Goal: Task Accomplishment & Management: Complete application form

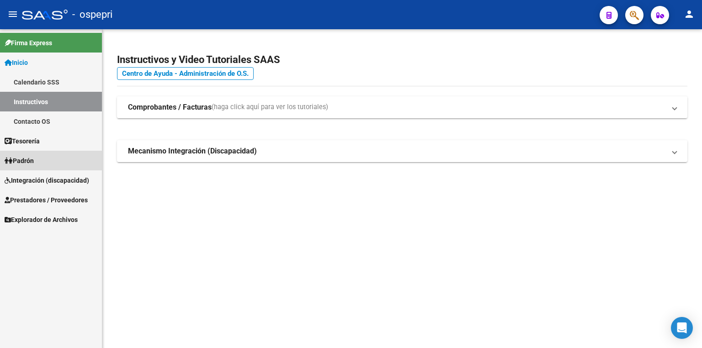
click at [50, 166] on link "Padrón" at bounding box center [51, 161] width 102 height 20
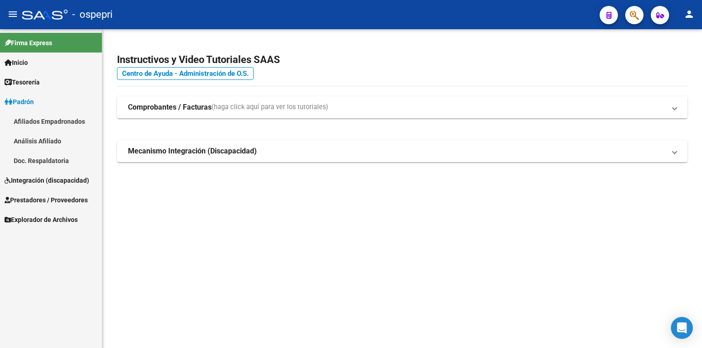
click at [53, 184] on span "Integración (discapacidad)" at bounding box center [47, 180] width 85 height 10
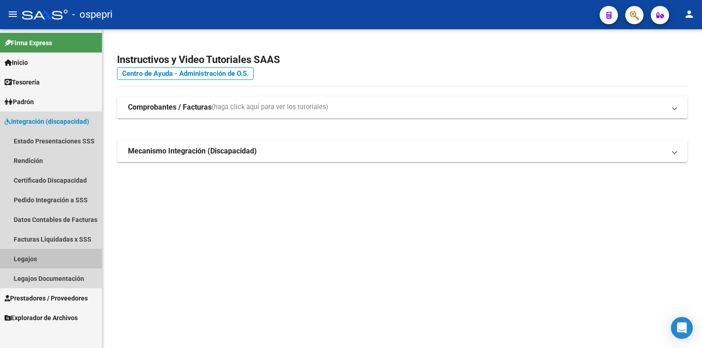
click at [38, 254] on link "Legajos" at bounding box center [51, 259] width 102 height 20
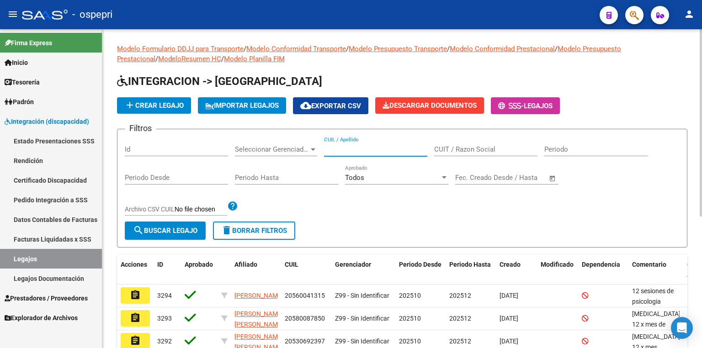
click at [373, 145] on input "CUIL / Apellido" at bounding box center [375, 149] width 103 height 8
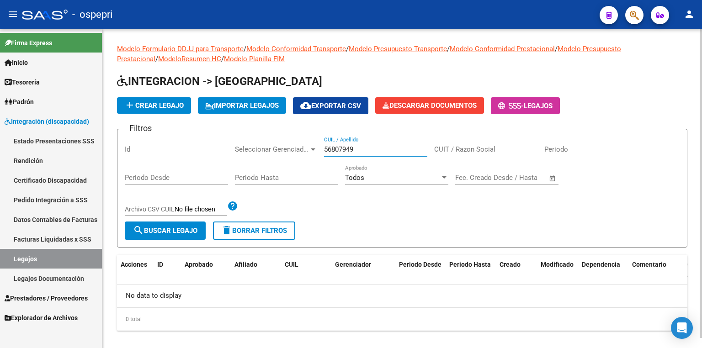
type input "56807949"
click at [163, 110] on button "add Crear Legajo" at bounding box center [154, 105] width 74 height 16
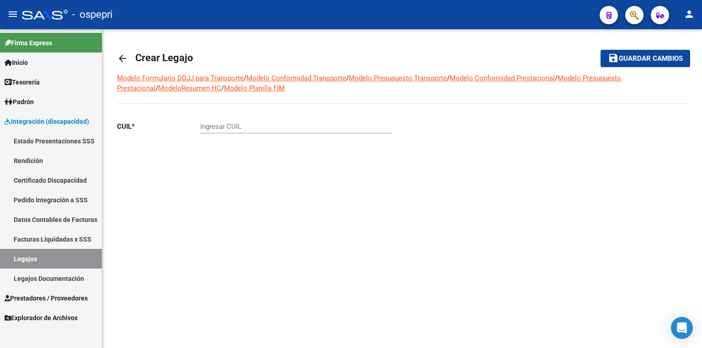
click at [225, 128] on input "Ingresar CUIL" at bounding box center [296, 126] width 192 height 8
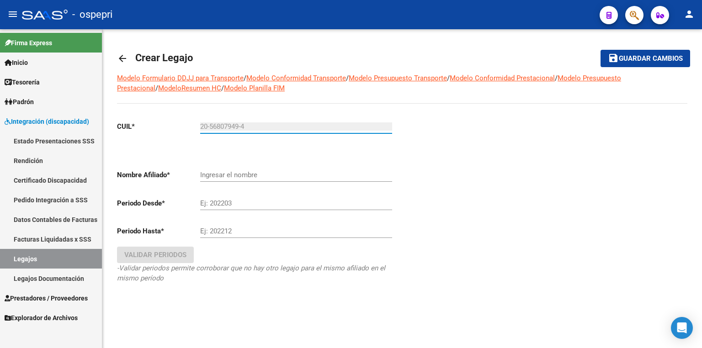
type input "20-56807949-4"
type input "[PERSON_NAME] [PERSON_NAME]"
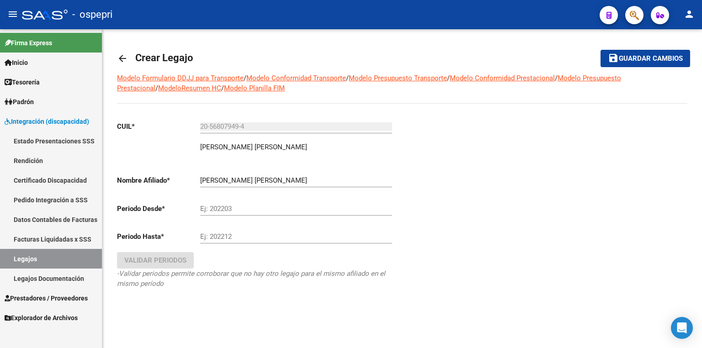
click at [259, 170] on div "[PERSON_NAME] [PERSON_NAME] el nombre" at bounding box center [296, 178] width 192 height 20
click at [241, 210] on input "Ej: 202203" at bounding box center [296, 209] width 192 height 8
type input "202510"
click at [235, 240] on div "Ej: 202212" at bounding box center [296, 234] width 192 height 20
click at [235, 236] on input "Ej: 202212" at bounding box center [296, 237] width 192 height 8
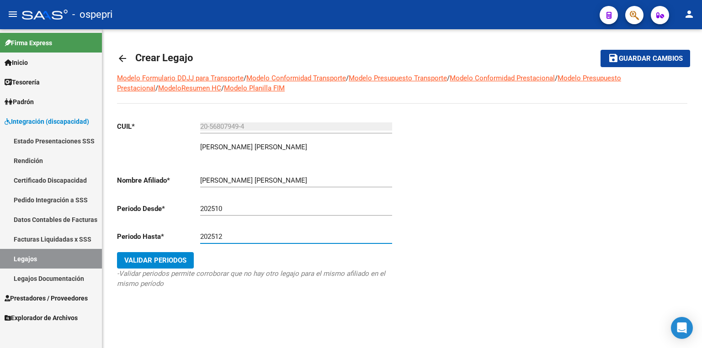
type input "202512"
click at [168, 256] on span "Validar Periodos" at bounding box center [155, 260] width 62 height 8
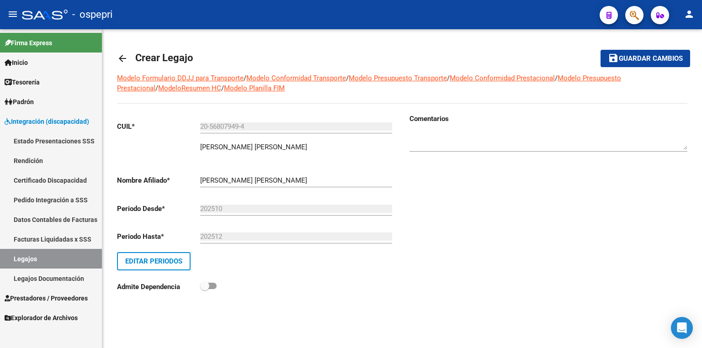
click at [501, 251] on div "Comentarios" at bounding box center [544, 209] width 285 height 191
click at [636, 63] on span "Guardar cambios" at bounding box center [651, 59] width 64 height 8
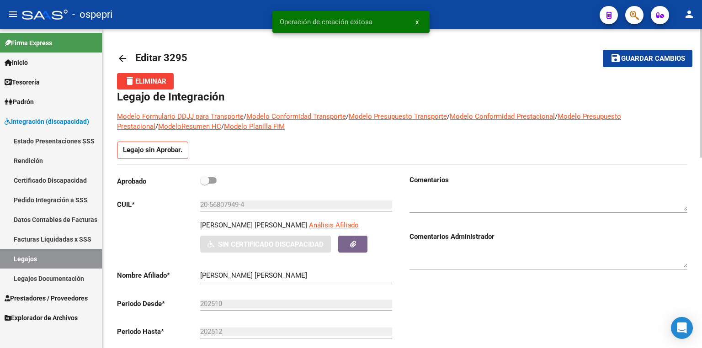
click at [212, 179] on span at bounding box center [208, 180] width 16 height 6
click at [205, 184] on input "checkbox" at bounding box center [204, 184] width 0 height 0
checkbox input "true"
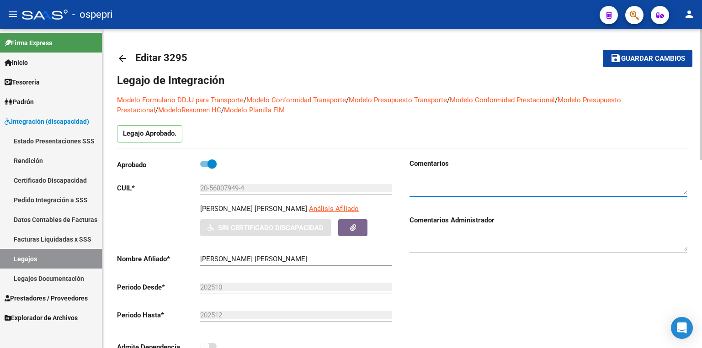
click at [421, 187] on textarea at bounding box center [548, 185] width 278 height 18
type textarea "12 sesiones de psicologia"
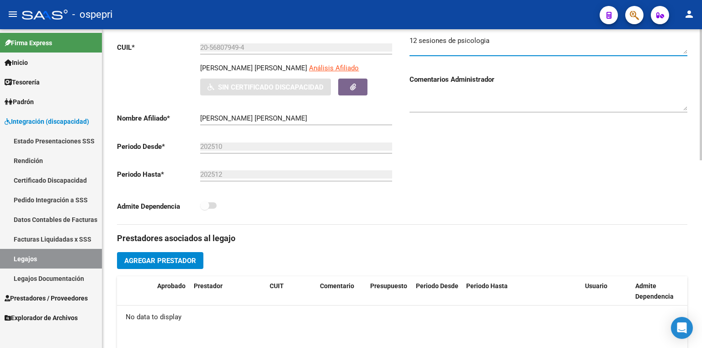
scroll to position [146, 0]
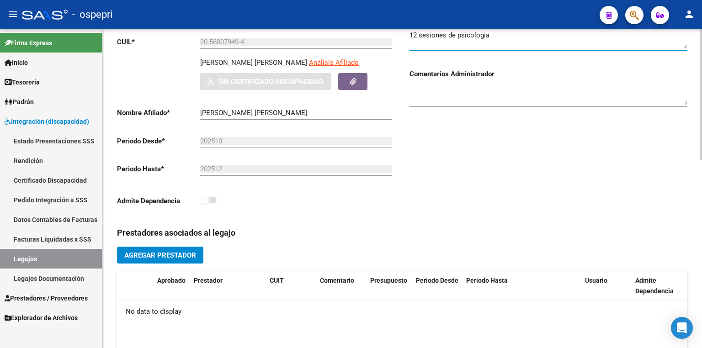
click at [183, 251] on span "Agregar Prestador" at bounding box center [160, 255] width 72 height 8
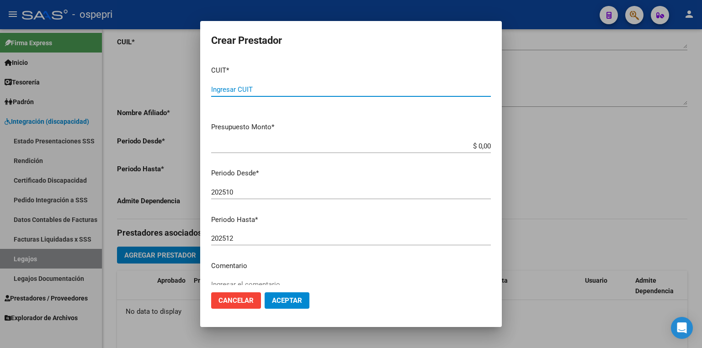
paste input "27-33572570-6"
type input "27-33572570-6"
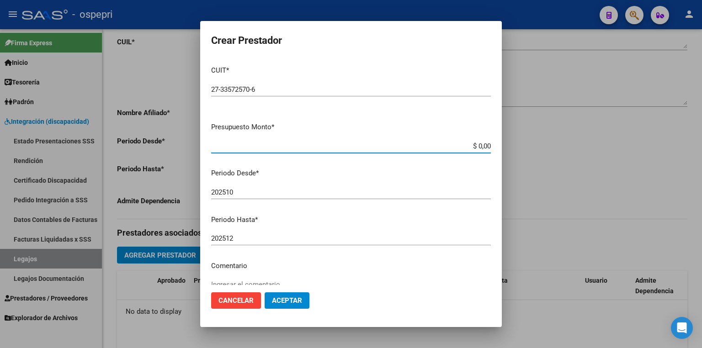
drag, startPoint x: 462, startPoint y: 145, endPoint x: 581, endPoint y: 152, distance: 118.5
click at [581, 152] on div "Crear Prestador CUIT * 27-33572570-6 Ingresar CUIT ARCA Padrón Presupuesto Mont…" at bounding box center [351, 174] width 702 height 348
type input "$ 14.844,73"
click at [290, 300] on span "Aceptar" at bounding box center [287, 301] width 30 height 8
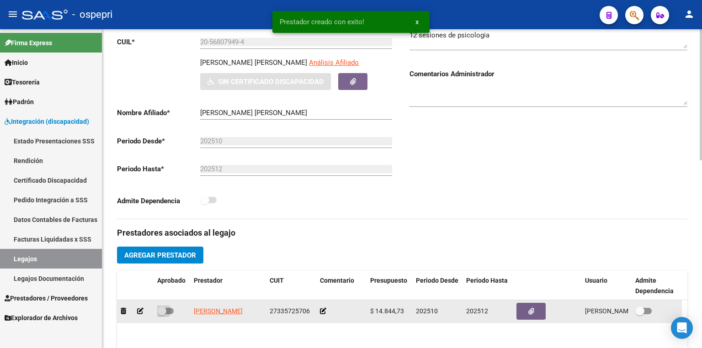
click at [169, 314] on label at bounding box center [165, 311] width 16 height 11
click at [162, 314] on input "checkbox" at bounding box center [161, 314] width 0 height 0
checkbox input "true"
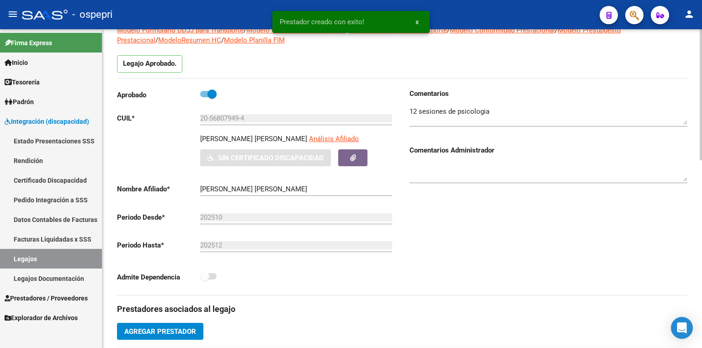
scroll to position [0, 0]
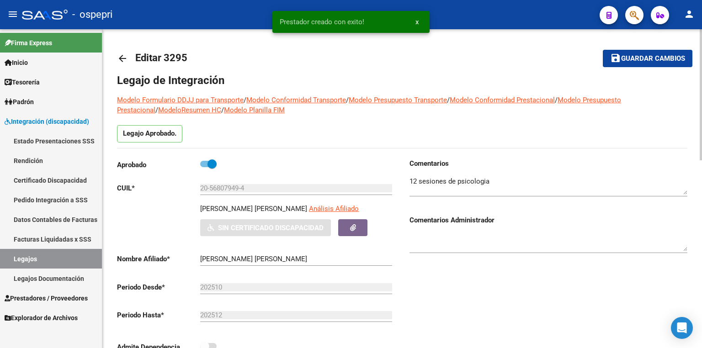
click at [486, 183] on textarea at bounding box center [548, 185] width 278 height 18
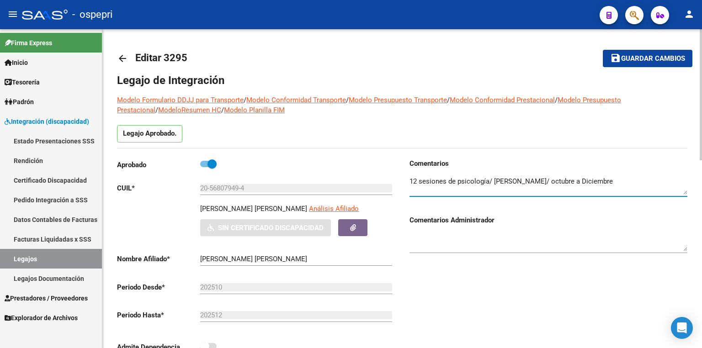
type textarea "12 sesiones de psicología/ [PERSON_NAME]/ octubre a Diciembre"
click at [659, 58] on span "Guardar cambios" at bounding box center [653, 59] width 64 height 8
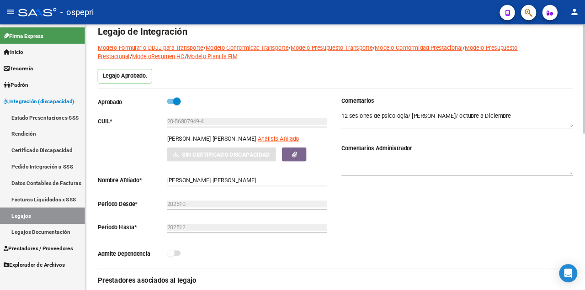
scroll to position [37, 0]
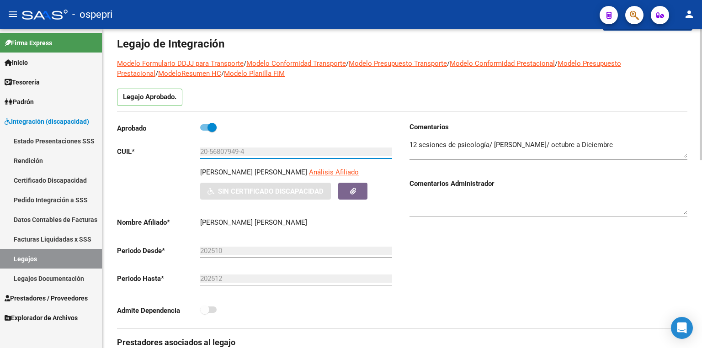
drag, startPoint x: 247, startPoint y: 155, endPoint x: 145, endPoint y: 157, distance: 101.5
click at [145, 157] on div "Aprobado CUIL * 20-56807949-4 Ingresar CUIL [PERSON_NAME] [PERSON_NAME] Análisi…" at bounding box center [256, 221] width 278 height 199
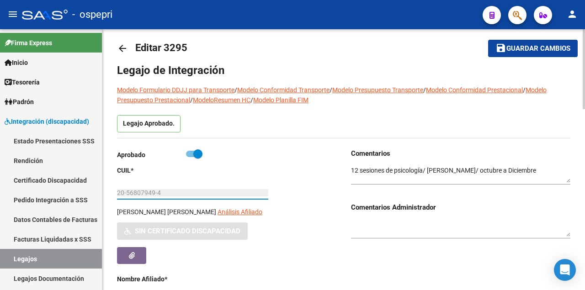
scroll to position [0, 0]
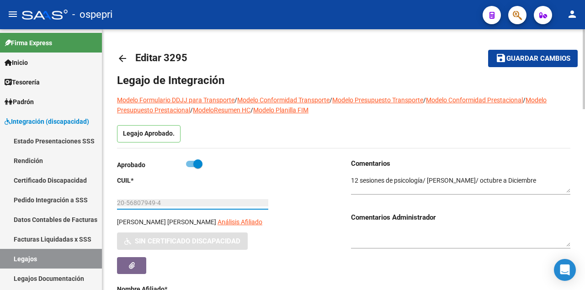
drag, startPoint x: 515, startPoint y: 58, endPoint x: 436, endPoint y: 129, distance: 106.1
click at [515, 58] on span "Guardar cambios" at bounding box center [538, 59] width 64 height 8
click at [431, 250] on div at bounding box center [460, 240] width 219 height 34
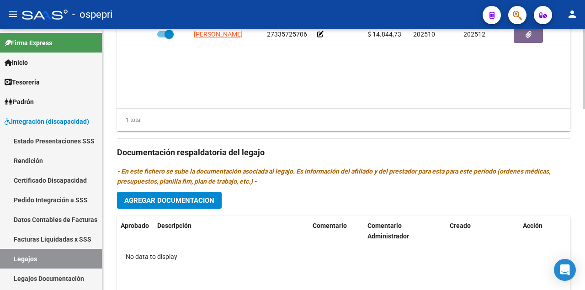
scroll to position [487, 0]
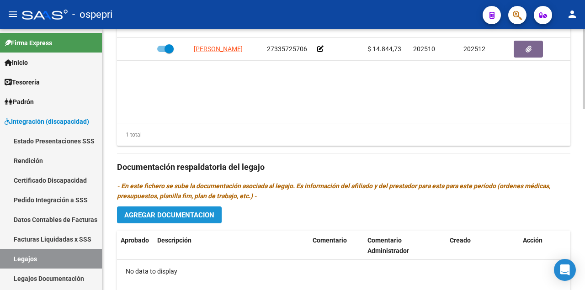
click at [187, 215] on span "Agregar Documentacion" at bounding box center [169, 215] width 90 height 8
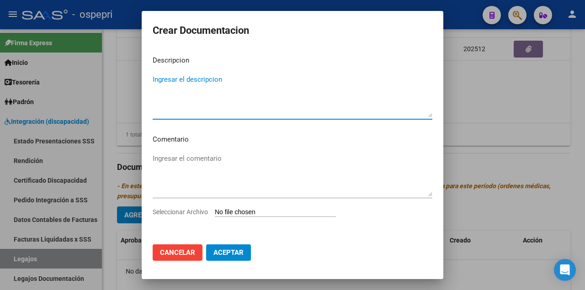
click at [260, 212] on input "Seleccionar Archivo" at bounding box center [275, 212] width 121 height 9
type input "C:\fakepath\20568079494.pdf"
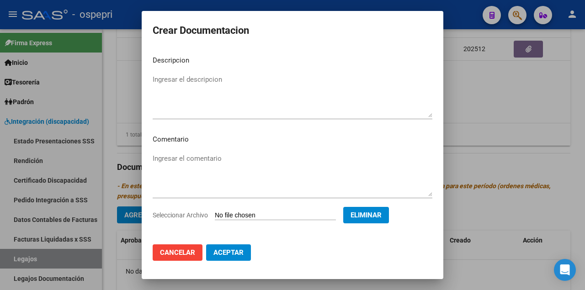
click at [233, 255] on span "Aceptar" at bounding box center [228, 253] width 30 height 8
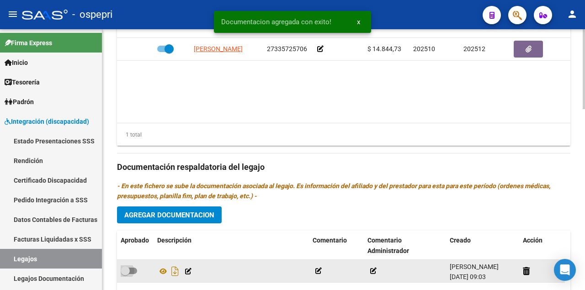
click at [134, 269] on span at bounding box center [129, 271] width 16 height 6
click at [125, 274] on input "checkbox" at bounding box center [125, 274] width 0 height 0
checkbox input "true"
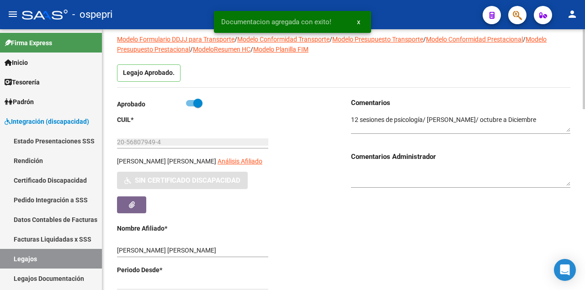
scroll to position [0, 0]
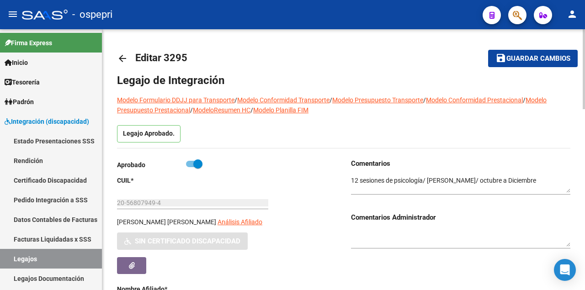
click at [534, 60] on span "Guardar cambios" at bounding box center [538, 59] width 64 height 8
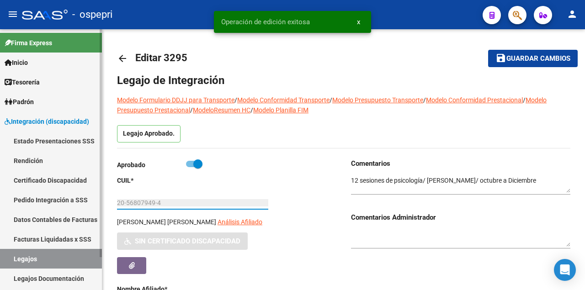
drag, startPoint x: 169, startPoint y: 206, endPoint x: 63, endPoint y: 206, distance: 106.0
click at [63, 206] on mat-sidenav-container "Firma Express Inicio Calendario SSS Instructivos Contacto OS Tesorería Extracto…" at bounding box center [292, 159] width 585 height 261
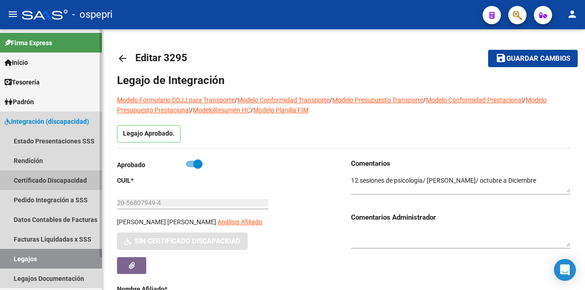
click at [53, 183] on link "Certificado Discapacidad" at bounding box center [51, 180] width 102 height 20
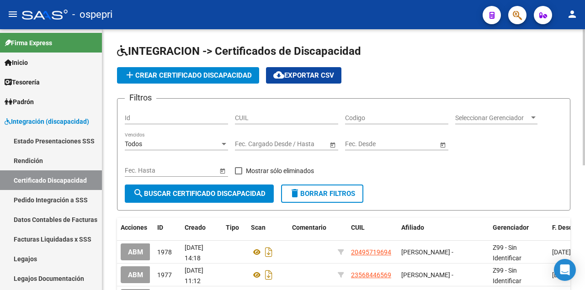
click at [186, 75] on span "add Crear Certificado Discapacidad" at bounding box center [187, 75] width 127 height 8
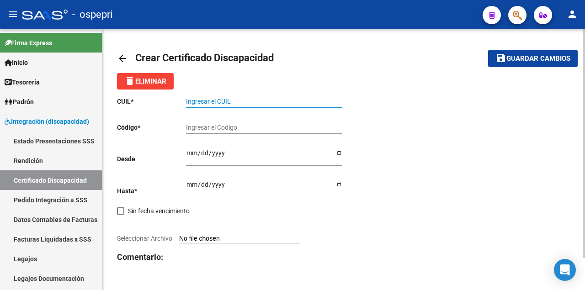
click at [207, 103] on input "Ingresar el CUIL" at bounding box center [264, 102] width 156 height 8
paste input "20-56807949-4"
type input "20-56807949-4"
click at [270, 130] on input "Ingresar el Codigo" at bounding box center [264, 128] width 156 height 8
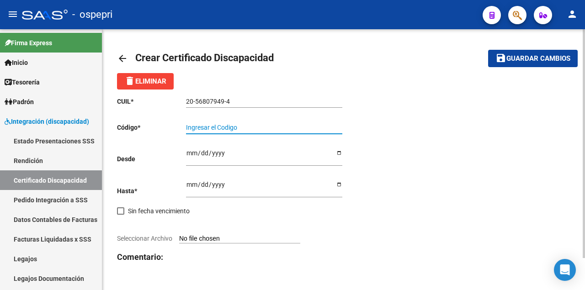
paste input "20-56807949-4"
type input "20-56807949-4"
click at [185, 157] on p "Desde" at bounding box center [151, 159] width 69 height 10
click at [189, 156] on input "Ingresar fec. Desde" at bounding box center [264, 156] width 156 height 14
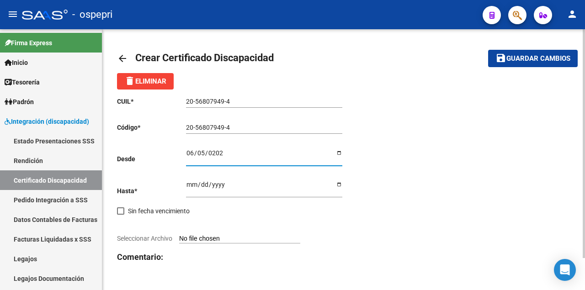
type input "[DATE]"
click at [192, 184] on input "Ingresar fec. Hasta" at bounding box center [264, 188] width 156 height 14
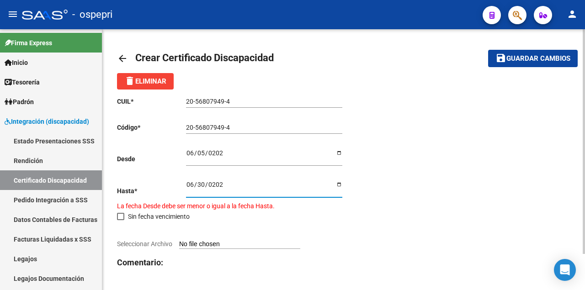
type input "[DATE]"
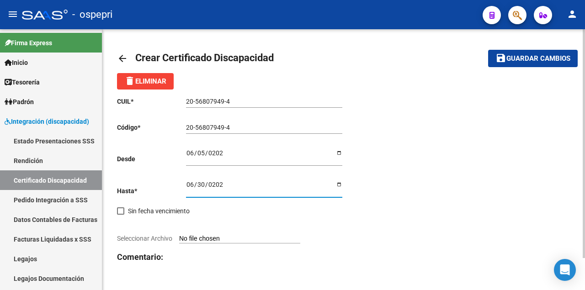
click at [241, 238] on input "Seleccionar Archivo" at bounding box center [239, 239] width 121 height 9
type input "C:\fakepath\20568079494_removed.pdf"
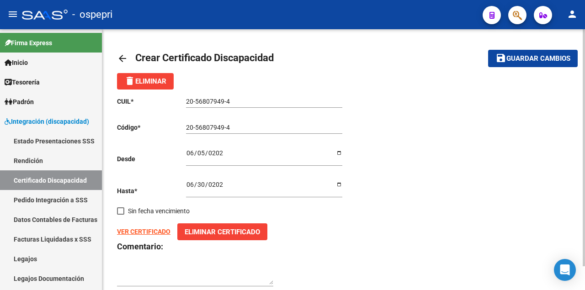
click at [526, 60] on span "Guardar cambios" at bounding box center [538, 59] width 64 height 8
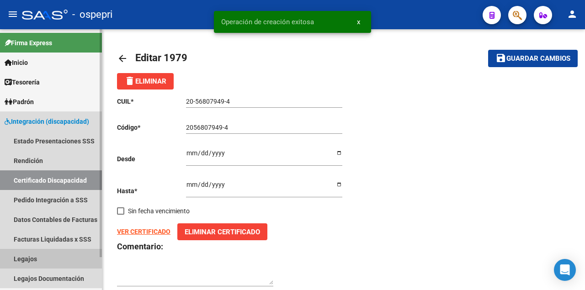
click at [41, 260] on link "Legajos" at bounding box center [51, 259] width 102 height 20
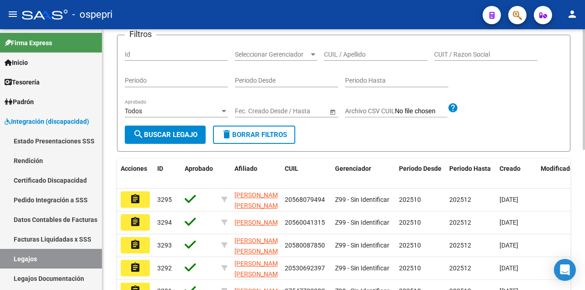
scroll to position [61, 0]
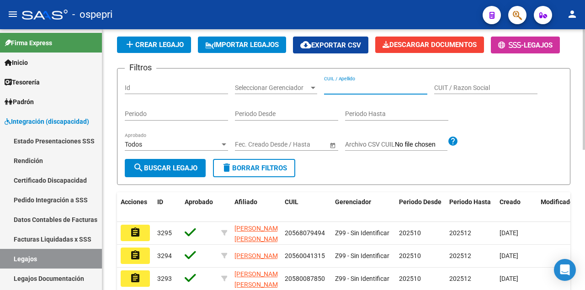
click at [351, 92] on input "CUIL / Apellido" at bounding box center [375, 88] width 103 height 8
click at [31, 261] on link "Legajos" at bounding box center [51, 259] width 102 height 20
click at [345, 92] on input "CUIL / Apellido" at bounding box center [375, 88] width 103 height 8
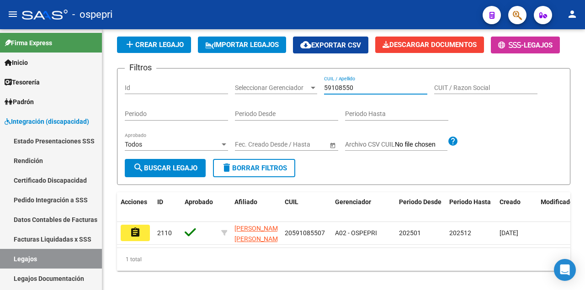
type input "59108550"
click at [134, 238] on mat-icon "assignment" at bounding box center [135, 232] width 11 height 11
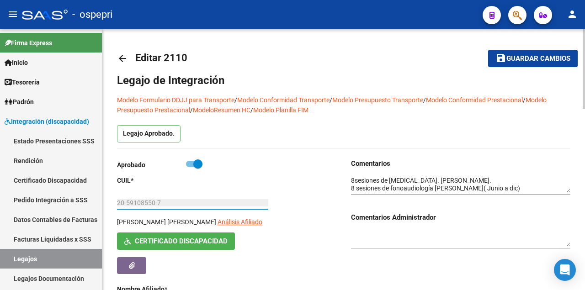
drag, startPoint x: 163, startPoint y: 202, endPoint x: 106, endPoint y: 201, distance: 56.7
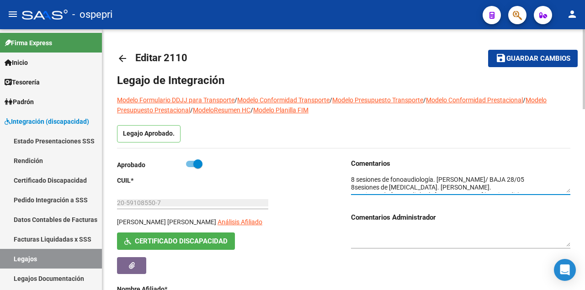
scroll to position [12, 0]
click at [569, 189] on textarea at bounding box center [460, 184] width 219 height 17
click at [547, 188] on textarea at bounding box center [460, 184] width 219 height 17
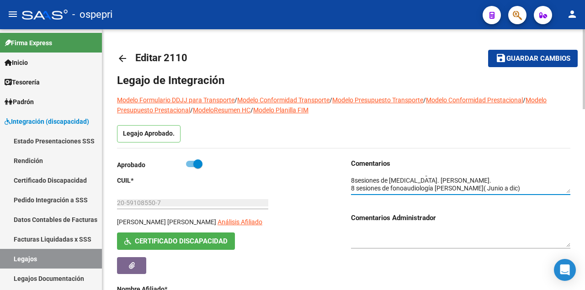
scroll to position [22, 0]
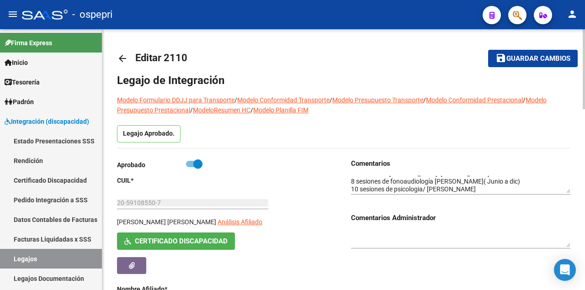
click at [438, 186] on textarea at bounding box center [460, 184] width 219 height 17
click at [451, 192] on textarea at bounding box center [460, 184] width 219 height 17
click at [536, 61] on span "Guardar cambios" at bounding box center [538, 59] width 64 height 8
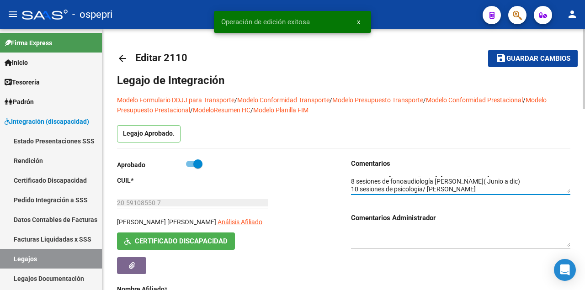
click at [472, 189] on textarea at bounding box center [460, 184] width 219 height 17
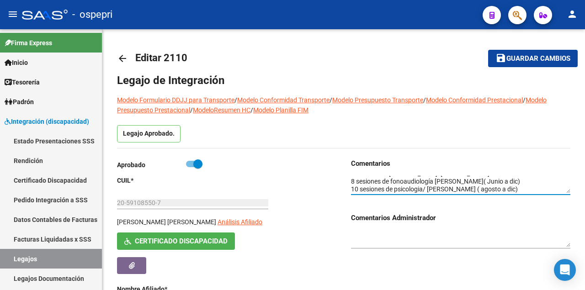
type textarea "8 sesiones de psicologia. [PERSON_NAME] 8 sesiones de fonoaudiología. [PERSON_N…"
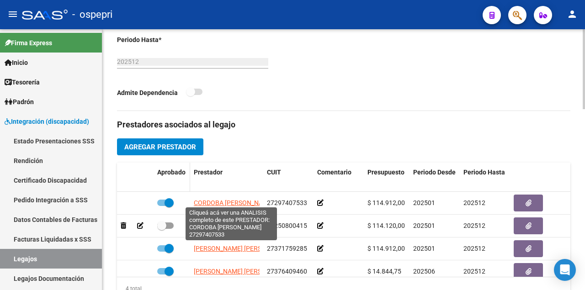
scroll to position [335, 0]
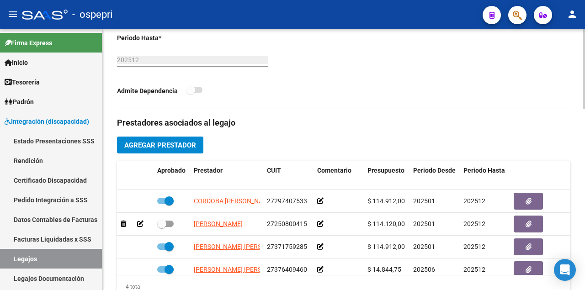
click at [174, 144] on span "Agregar Prestador" at bounding box center [160, 145] width 72 height 8
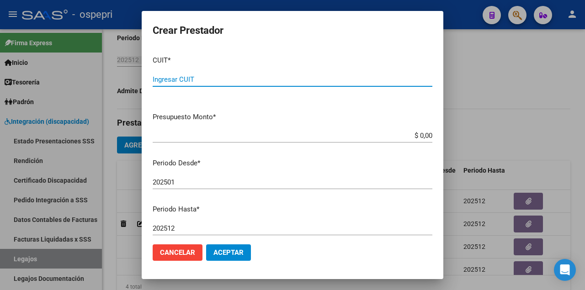
paste input "27-29752524-2"
type input "27-29752524-2"
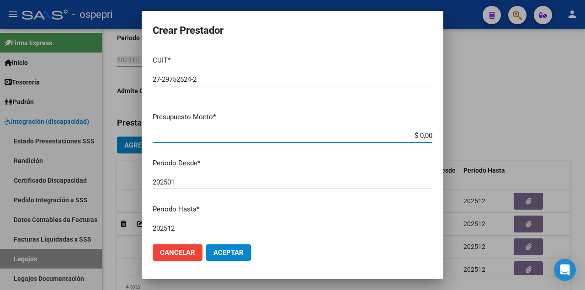
drag, startPoint x: 408, startPoint y: 134, endPoint x: 466, endPoint y: 137, distance: 58.1
click at [465, 136] on div "Crear Prestador CUIT * 27-29752524-2 Ingresar CUIT ARCA Padrón Presupuesto Mont…" at bounding box center [292, 145] width 585 height 290
type input "$ 14.844,73"
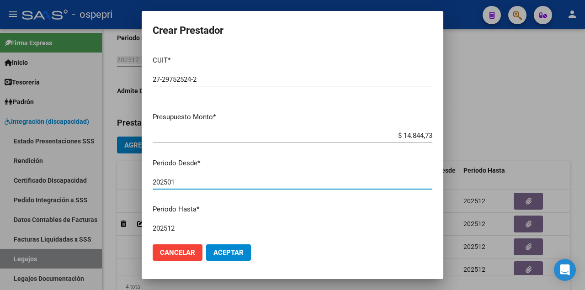
click at [183, 184] on input "202501" at bounding box center [293, 182] width 280 height 8
type input "202507"
click at [227, 255] on span "Aceptar" at bounding box center [228, 253] width 30 height 8
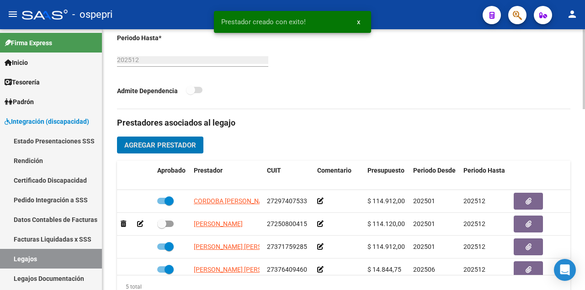
scroll to position [37, 0]
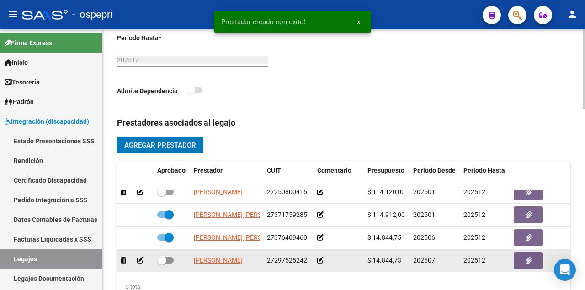
click at [172, 257] on span at bounding box center [165, 260] width 16 height 6
click at [162, 264] on input "checkbox" at bounding box center [161, 264] width 0 height 0
checkbox input "true"
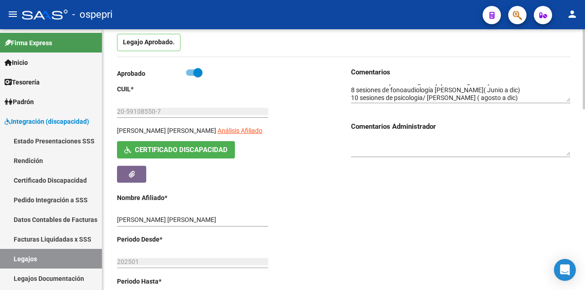
scroll to position [0, 0]
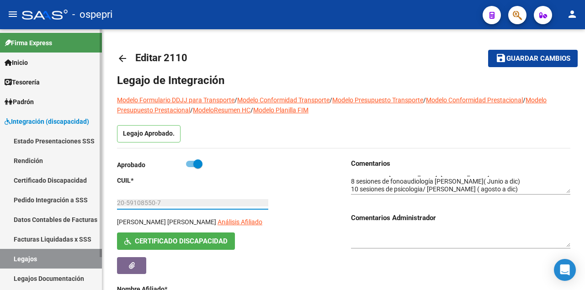
drag, startPoint x: 172, startPoint y: 203, endPoint x: 100, endPoint y: 199, distance: 72.3
click at [100, 199] on mat-sidenav-container "Firma Express Inicio Calendario SSS Instructivos Contacto OS Tesorería Extracto…" at bounding box center [292, 159] width 585 height 261
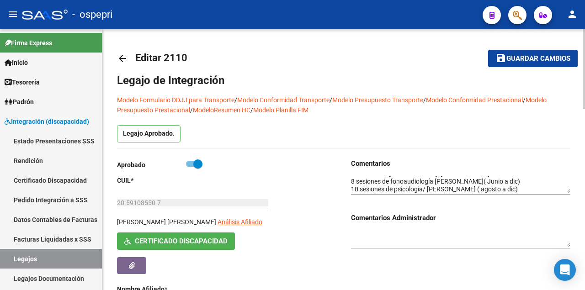
click at [463, 133] on div "Legajo Aprobado." at bounding box center [343, 136] width 453 height 23
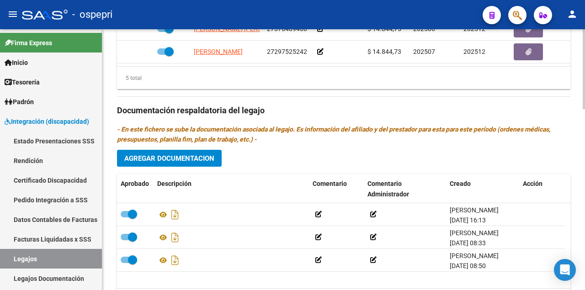
scroll to position [548, 0]
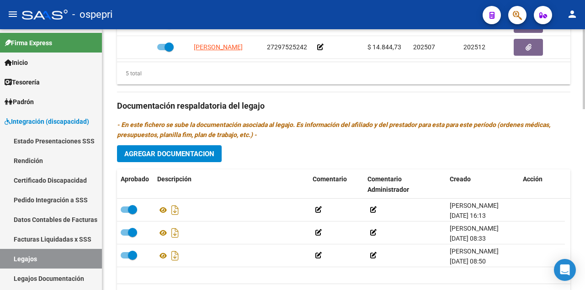
click at [170, 154] on span "Agregar Documentacion" at bounding box center [169, 154] width 90 height 8
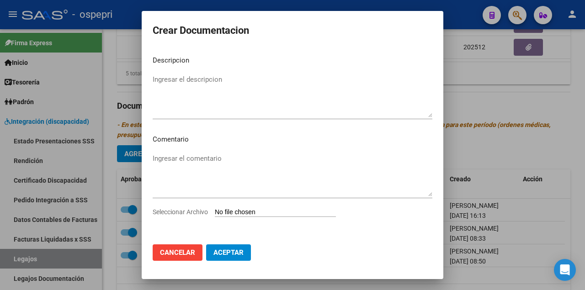
click at [242, 213] on input "Seleccionar Archivo" at bounding box center [275, 212] width 121 height 9
type input "C:\fakepath\20591085507.pdf"
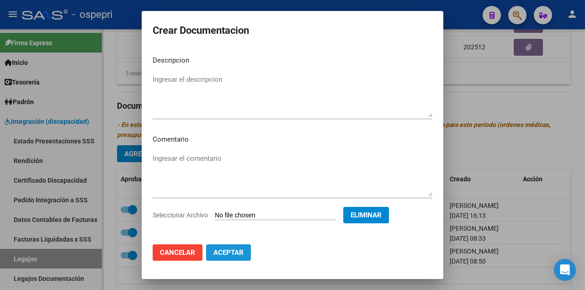
click at [228, 252] on span "Aceptar" at bounding box center [228, 253] width 30 height 8
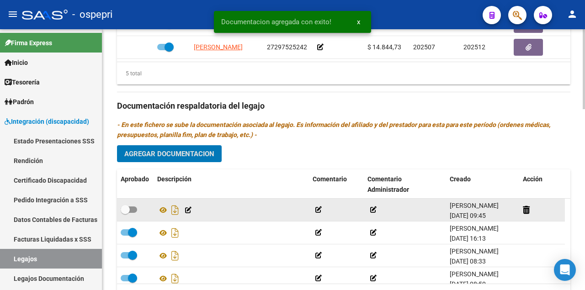
click at [132, 209] on span at bounding box center [129, 210] width 16 height 6
click at [125, 213] on input "checkbox" at bounding box center [125, 213] width 0 height 0
checkbox input "true"
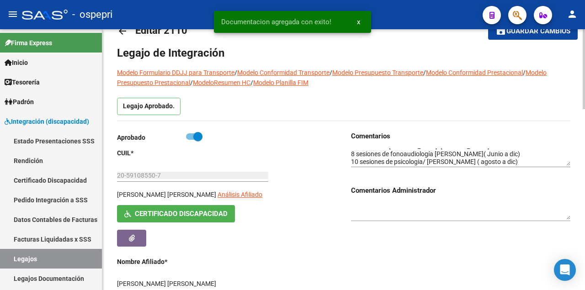
scroll to position [0, 0]
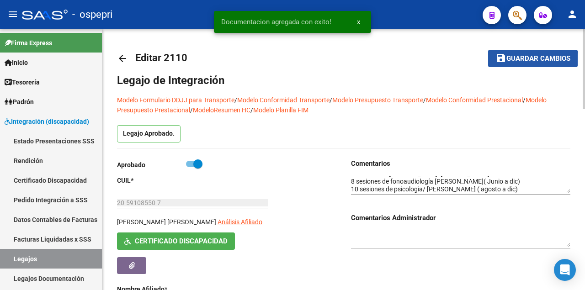
click at [530, 60] on span "Guardar cambios" at bounding box center [538, 59] width 64 height 8
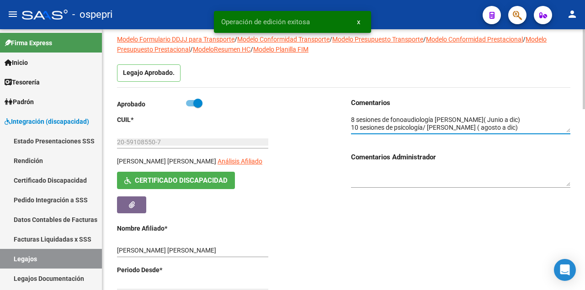
scroll to position [91, 0]
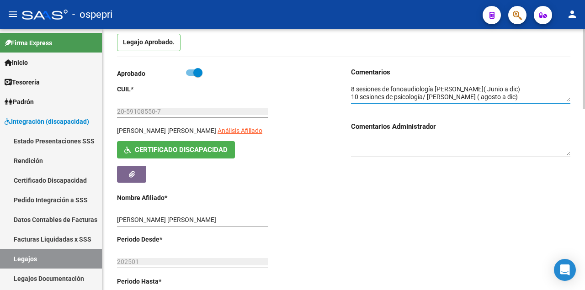
type textarea "8 sesiones de psicologia. [PERSON_NAME] 8 sesiones de fonoaudiología. [PERSON_N…"
drag, startPoint x: 65, startPoint y: 265, endPoint x: 73, endPoint y: 256, distance: 11.6
click at [65, 264] on link "Legajos" at bounding box center [51, 259] width 102 height 20
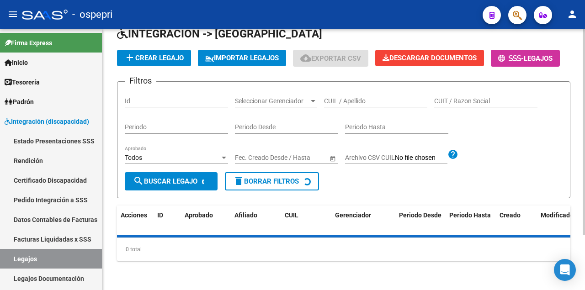
scroll to position [91, 0]
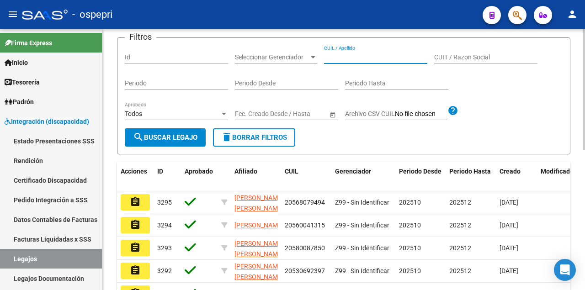
click at [342, 61] on input "CUIL / Apellido" at bounding box center [375, 57] width 103 height 8
paste input "55632734"
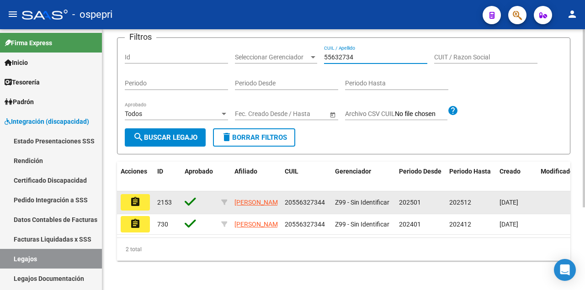
type input "55632734"
click at [136, 207] on mat-icon "assignment" at bounding box center [135, 201] width 11 height 11
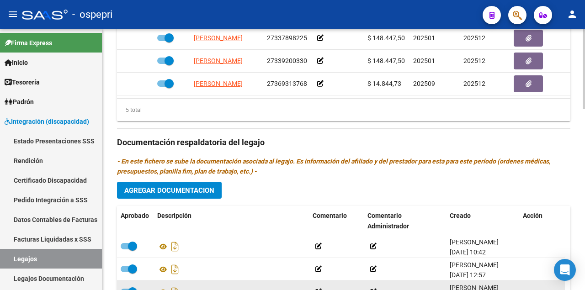
scroll to position [548, 0]
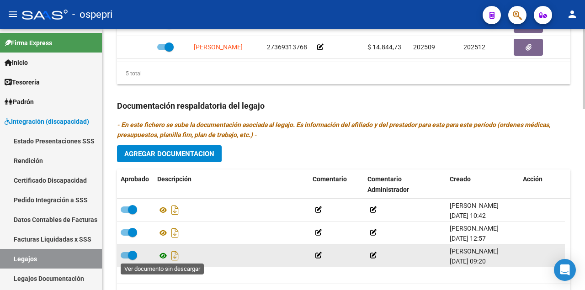
click at [160, 256] on icon at bounding box center [163, 255] width 12 height 11
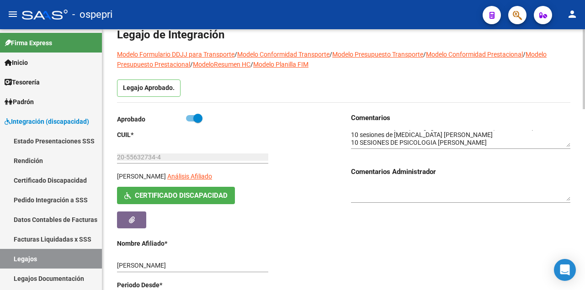
scroll to position [30, 0]
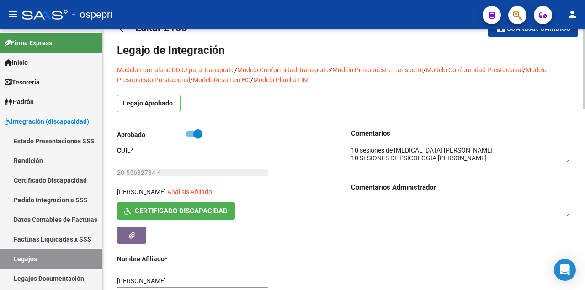
click at [498, 158] on textarea at bounding box center [460, 154] width 219 height 17
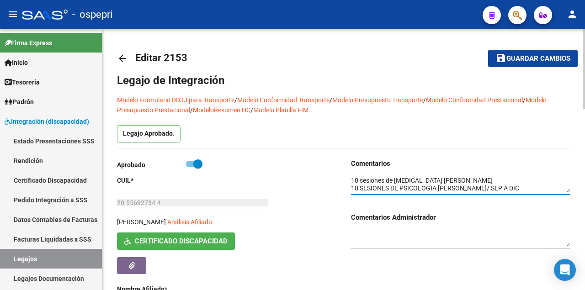
type textarea "10 sesiones de fonoaudiología [PERSON_NAME] (MARZO A DIC) 10 sesiones de psicol…"
click at [525, 56] on span "Guardar cambios" at bounding box center [538, 59] width 64 height 8
